Goal: Transaction & Acquisition: Purchase product/service

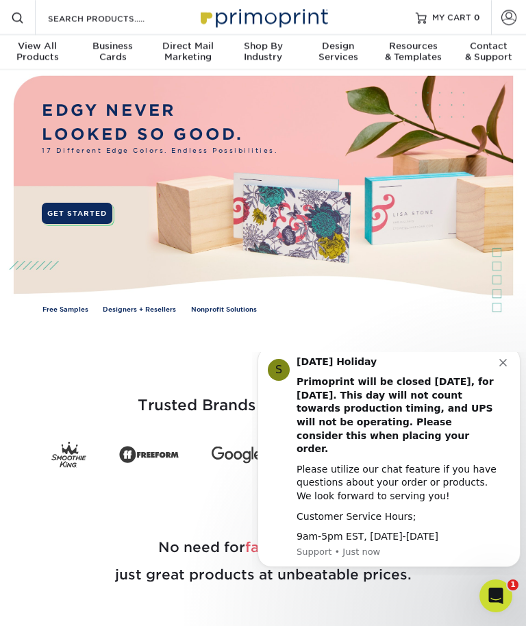
click at [116, 60] on div "Business Cards" at bounding box center [112, 52] width 75 height 22
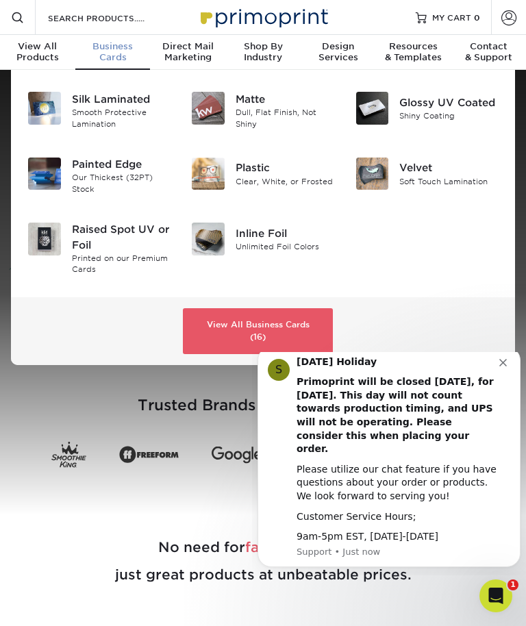
click at [59, 119] on img at bounding box center [44, 108] width 33 height 33
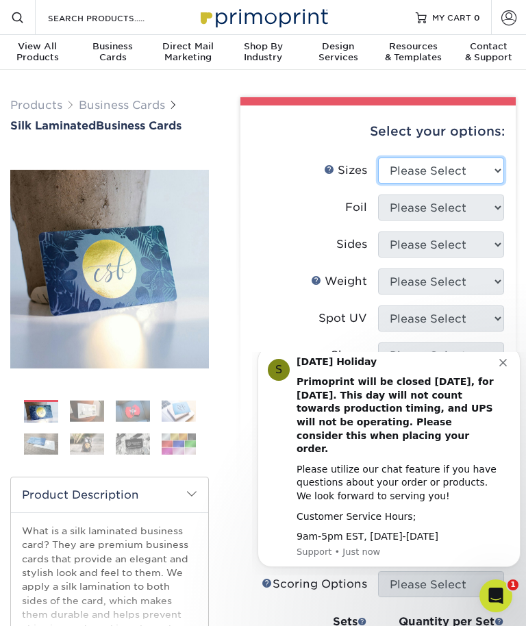
click at [466, 176] on select "Please Select 1.5" x 3.5" - Mini 1.75" x 3.5" - Mini 2" x 2" - Square 2" x 3" -…" at bounding box center [441, 171] width 126 height 26
select select "2.12x3.38"
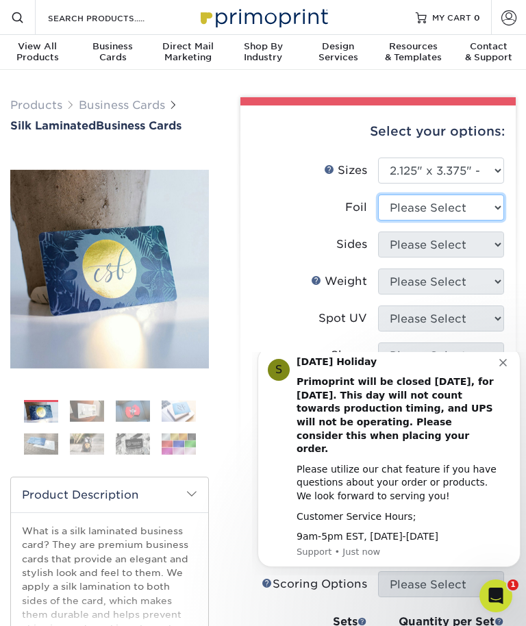
click at [401, 211] on select "Please Select No Yes" at bounding box center [441, 208] width 126 height 26
select select "0"
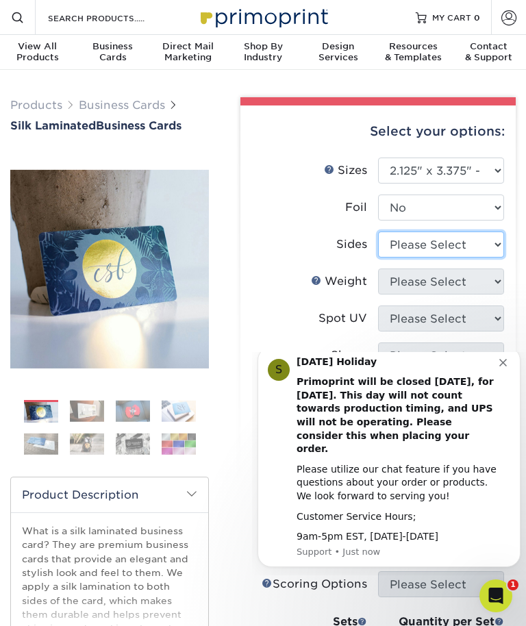
click at [399, 245] on select "Please Select Print Both Sides Print Front Only" at bounding box center [441, 245] width 126 height 26
select select "13abbda7-1d64-4f25-8bb2-c179b224825d"
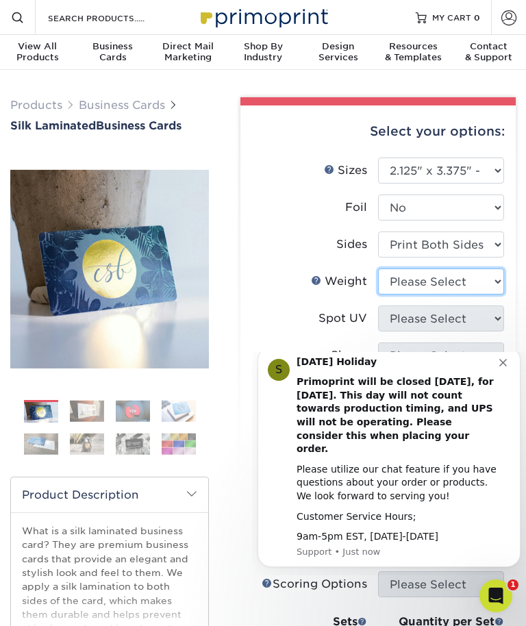
click at [397, 284] on select "Please Select 16PT" at bounding box center [441, 282] width 126 height 26
select select "16PT"
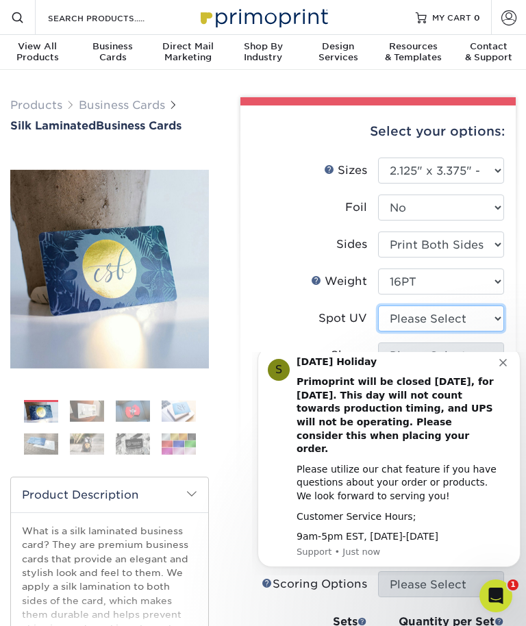
click at [393, 319] on select "Please Select No Spot UV Front and Back (Both Sides) Front Only Back Only" at bounding box center [441, 319] width 126 height 26
select select "0"
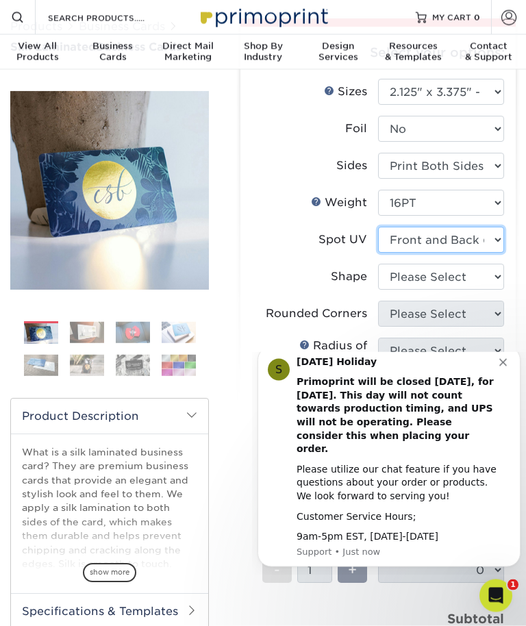
scroll to position [81, 0]
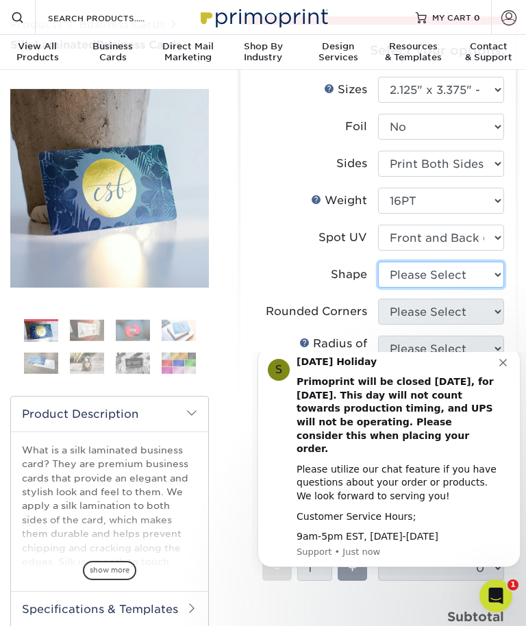
click at [410, 277] on select "Please Select Standard" at bounding box center [441, 275] width 126 height 26
select select "standard"
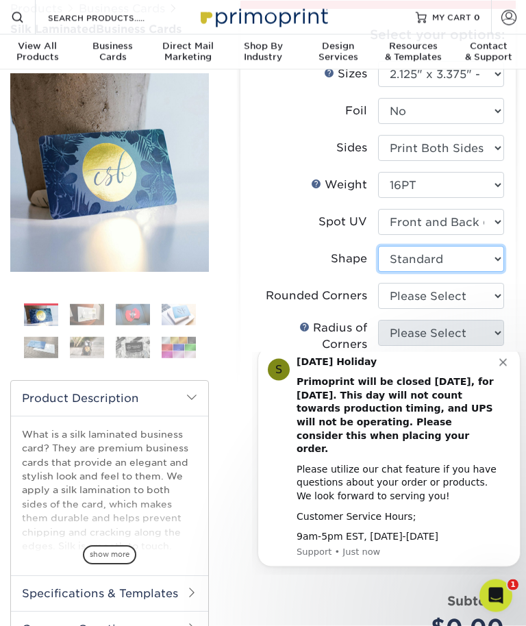
scroll to position [128, 0]
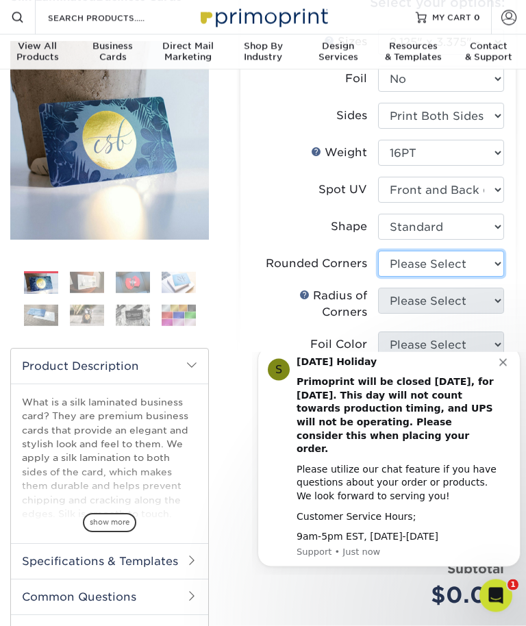
click at [396, 269] on select "Please Select Yes - Round 2 Corners Yes - Round 4 Corners No" at bounding box center [441, 264] width 126 height 26
select select "0"
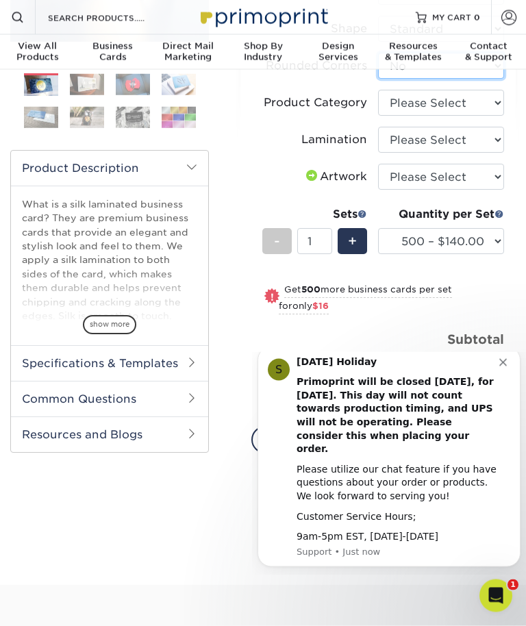
scroll to position [327, 0]
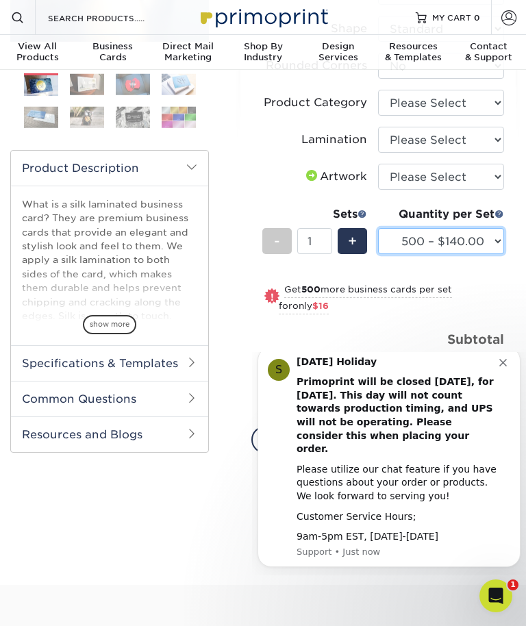
click at [421, 238] on select "500 – $140.00 1000 – $156.00 2500 – $383.00 5000 – $642.00 10000 – $1156.00" at bounding box center [441, 241] width 126 height 26
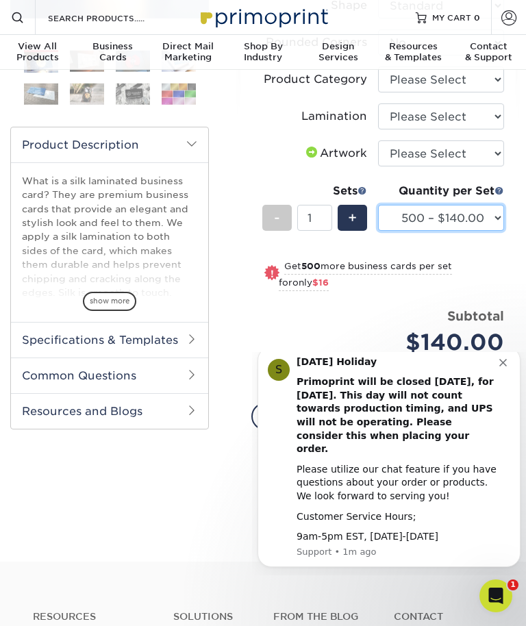
scroll to position [349, 0]
click at [417, 217] on select "500 – $140.00 1000 – $156.00 2500 – $383.00 5000 – $642.00 10000 – $1156.00" at bounding box center [441, 219] width 126 height 26
click at [351, 209] on span "+" at bounding box center [352, 218] width 9 height 21
type input "2"
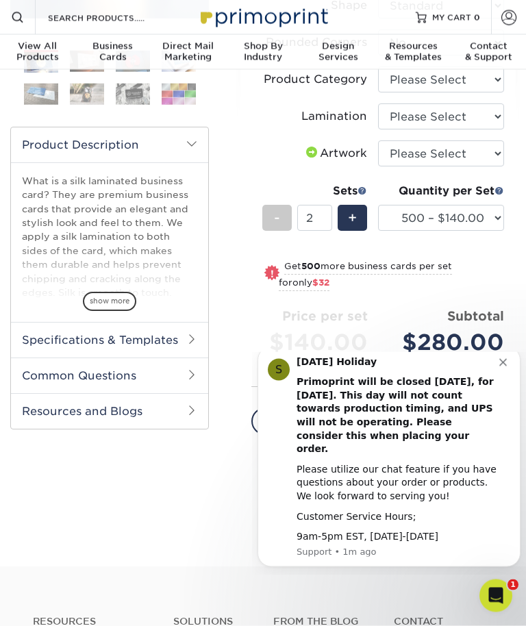
scroll to position [350, 0]
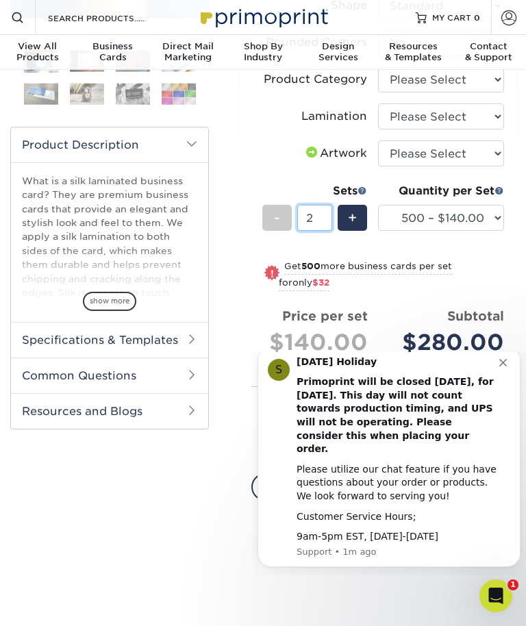
click at [325, 221] on input "2" at bounding box center [314, 218] width 35 height 26
click at [410, 116] on select "Please Select Silk" at bounding box center [441, 116] width 126 height 26
type input "50"
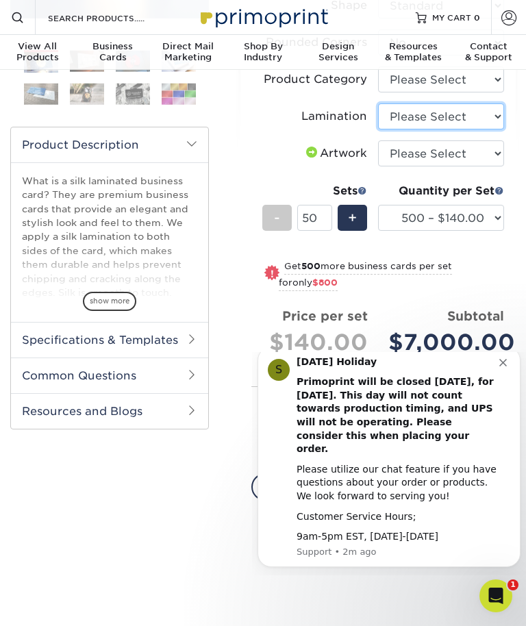
select select "ccacb42f-45f7-42d3-bbd3-7c8421cf37f0"
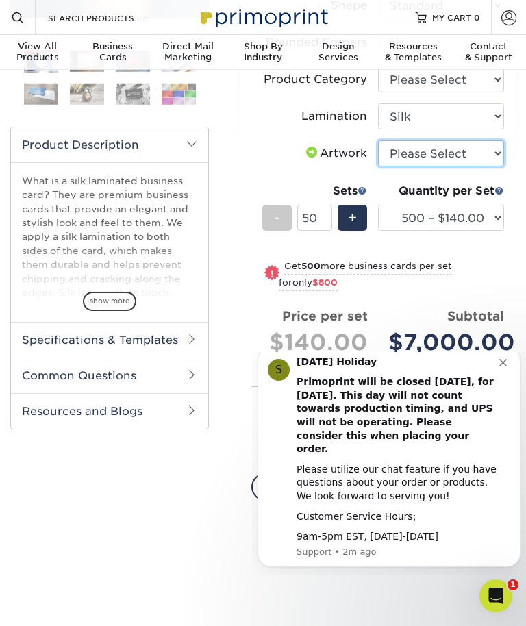
click at [395, 159] on select "Please Select I will upload files I need a design - $100" at bounding box center [441, 153] width 126 height 26
select select "upload"
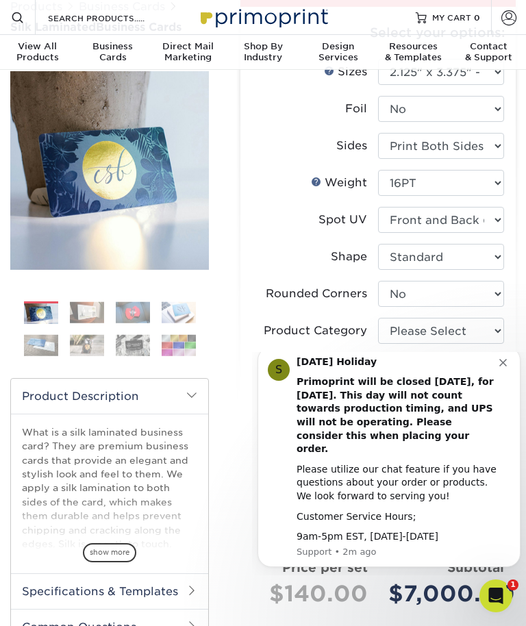
scroll to position [0, 0]
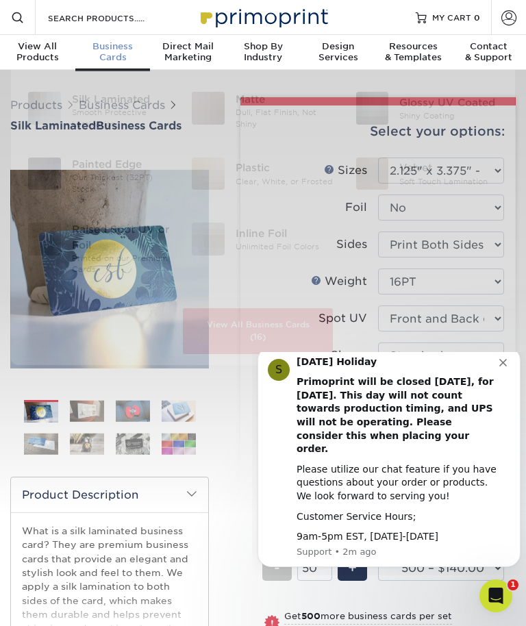
click at [107, 54] on div "Business Cards" at bounding box center [112, 52] width 75 height 22
